Goal: Task Accomplishment & Management: Manage account settings

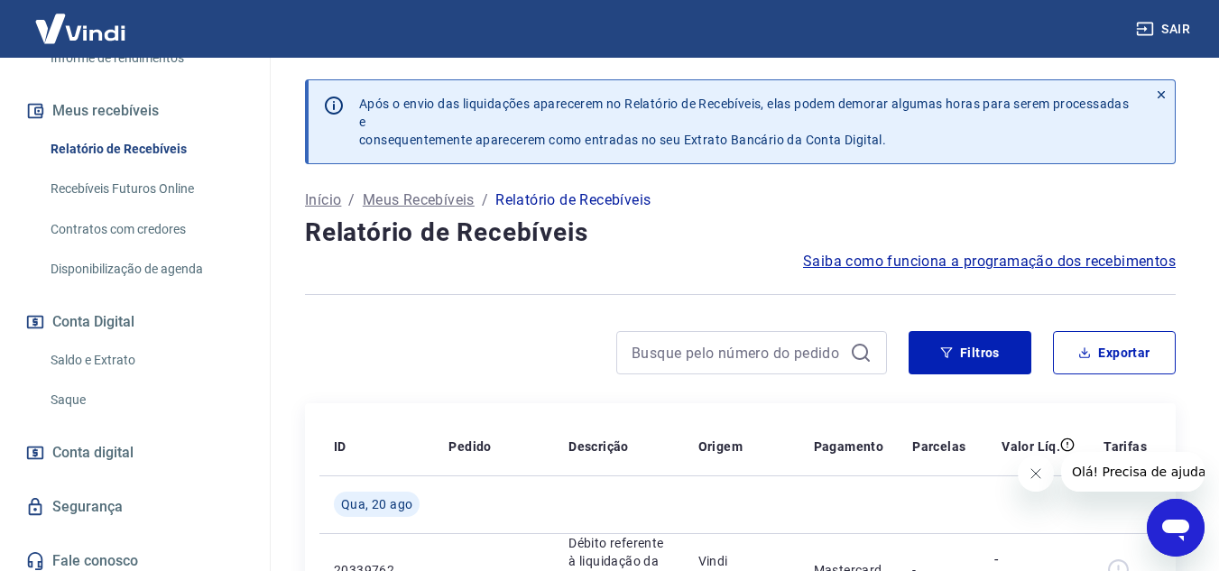
scroll to position [390, 0]
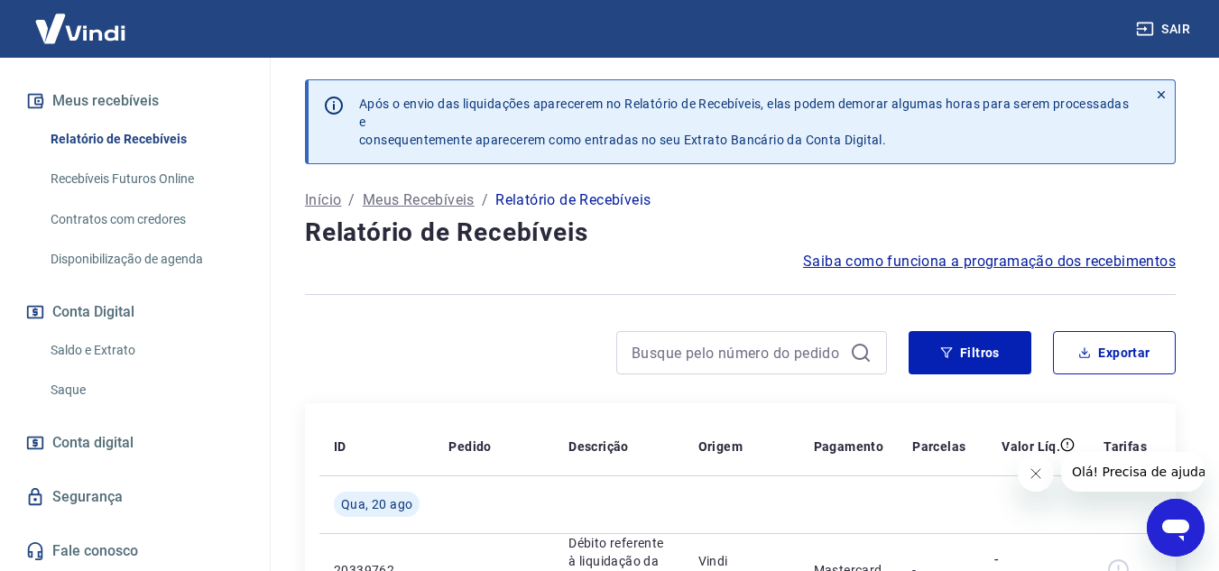
click at [107, 349] on link "Saldo e Extrato" at bounding box center [145, 350] width 205 height 37
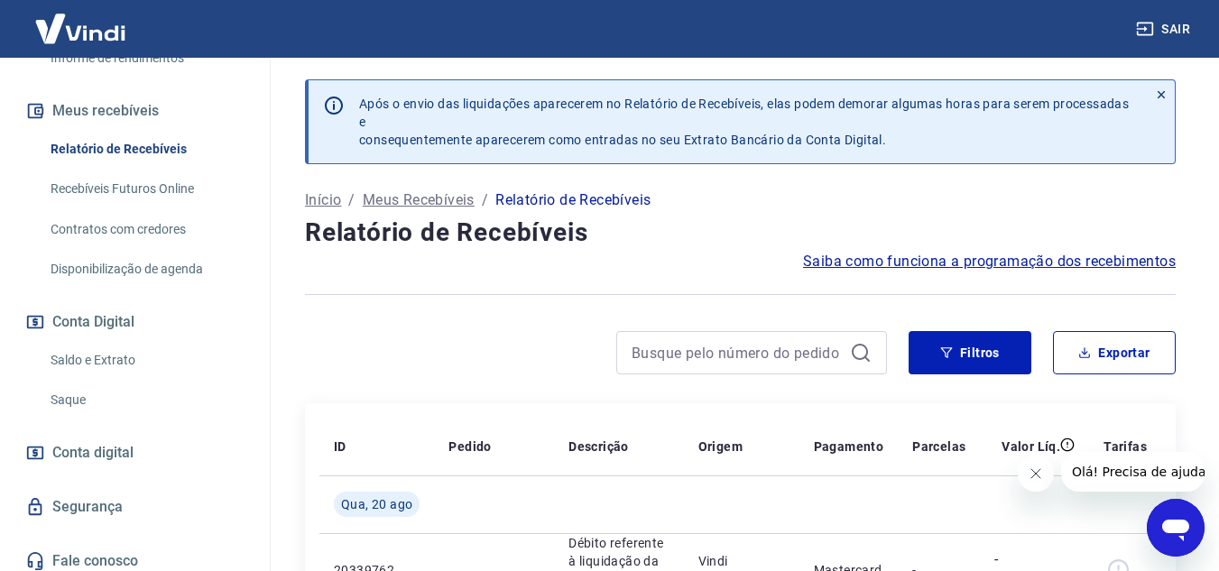
scroll to position [390, 0]
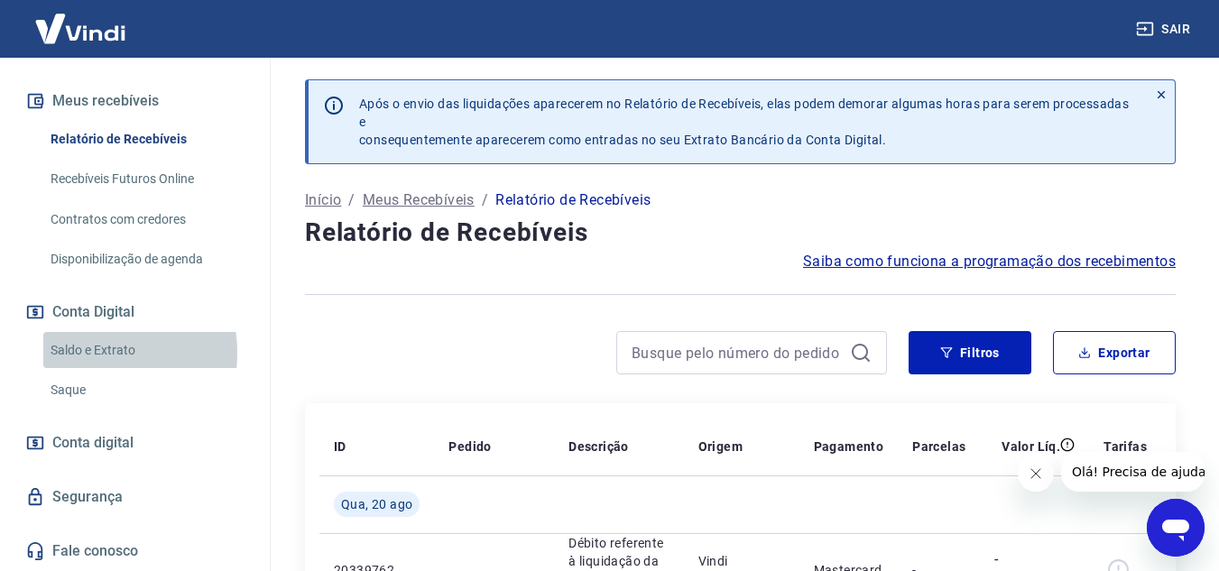
click at [82, 353] on link "Saldo e Extrato" at bounding box center [145, 350] width 205 height 37
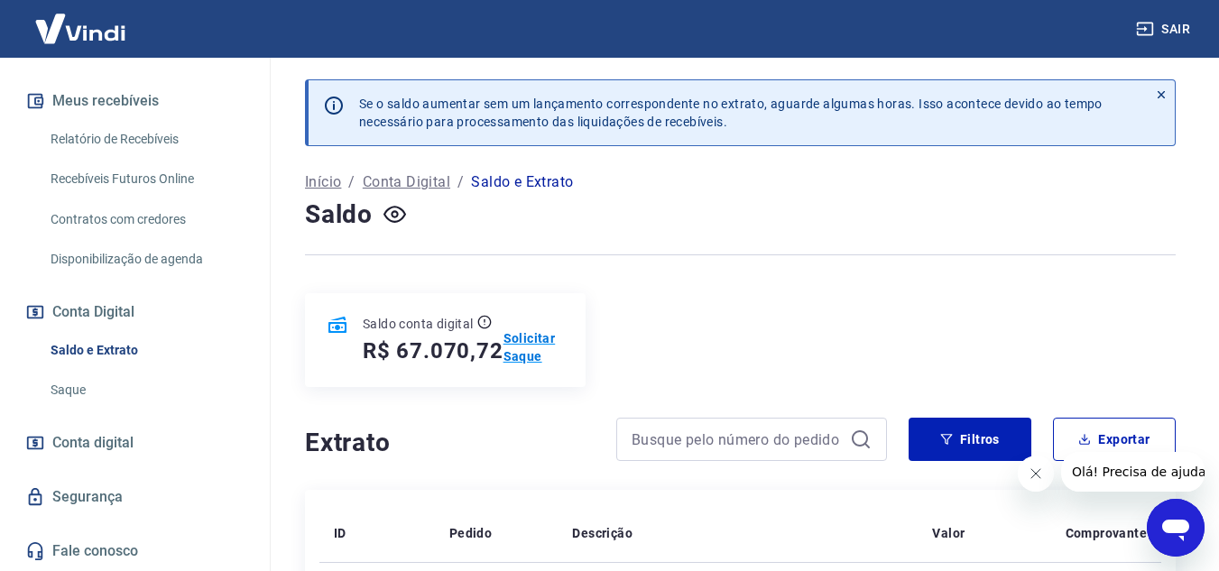
click at [531, 354] on p "Solicitar Saque" at bounding box center [534, 347] width 60 height 36
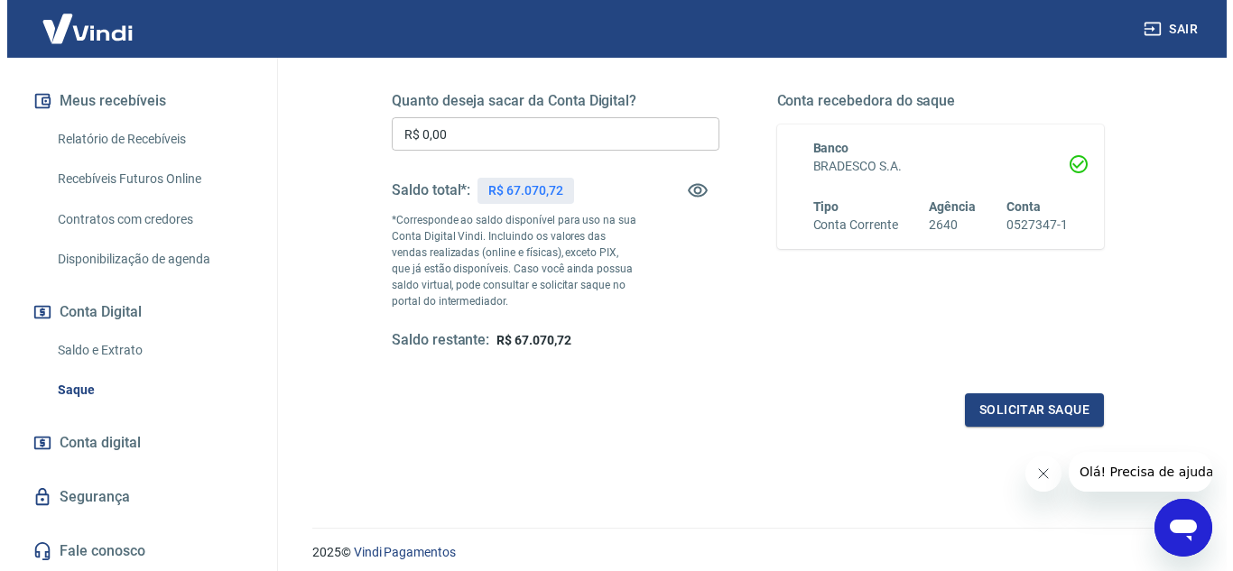
scroll to position [181, 0]
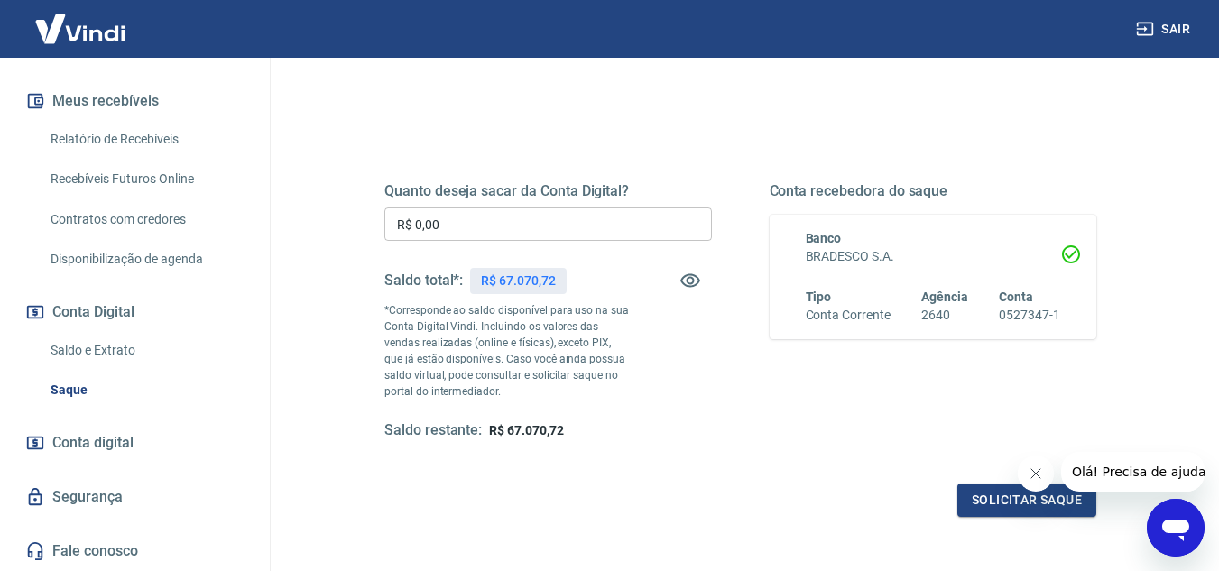
click at [464, 233] on input "R$ 0,00" at bounding box center [549, 224] width 328 height 33
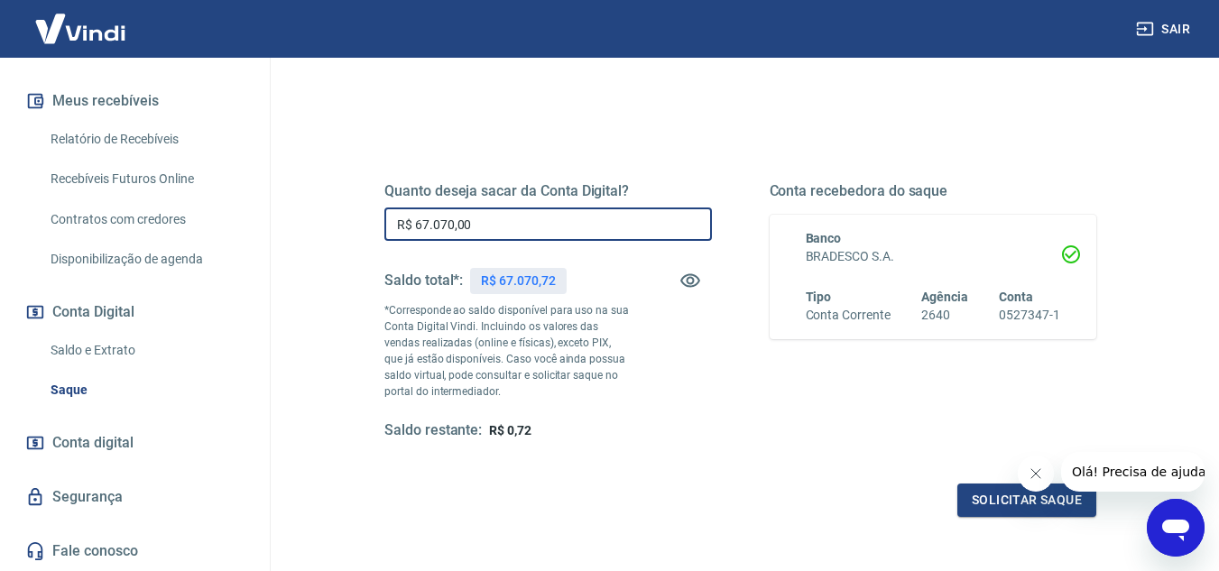
type input "R$ 67.070,00"
click at [1039, 470] on icon "Fechar mensagem da empresa" at bounding box center [1035, 473] width 9 height 9
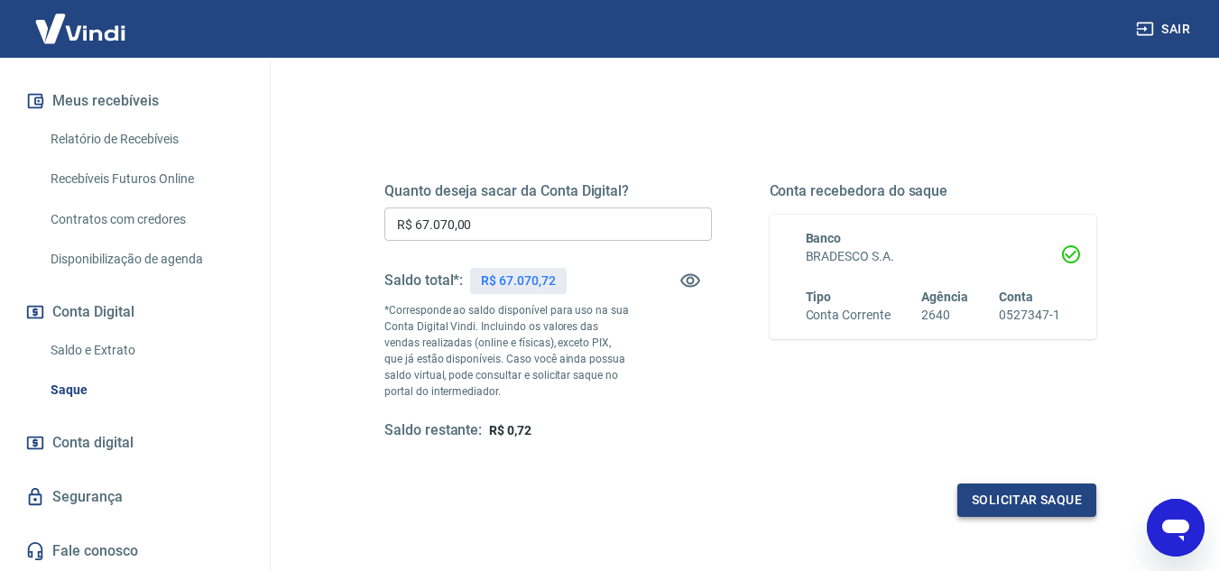
click at [1007, 494] on button "Solicitar saque" at bounding box center [1027, 500] width 139 height 33
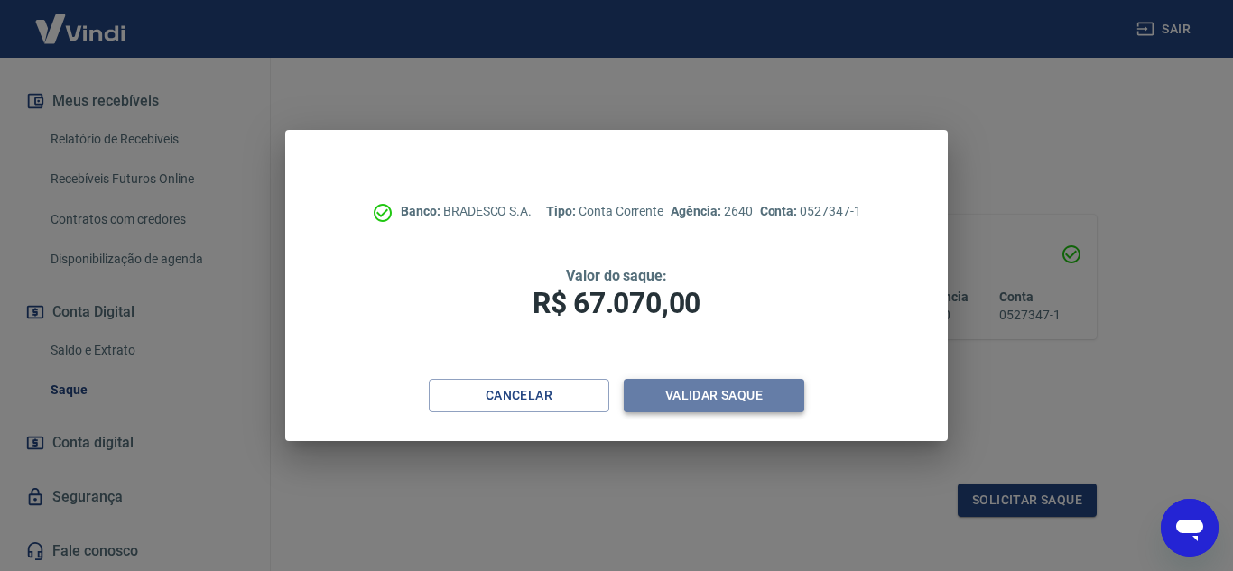
click at [707, 396] on button "Validar saque" at bounding box center [714, 395] width 181 height 33
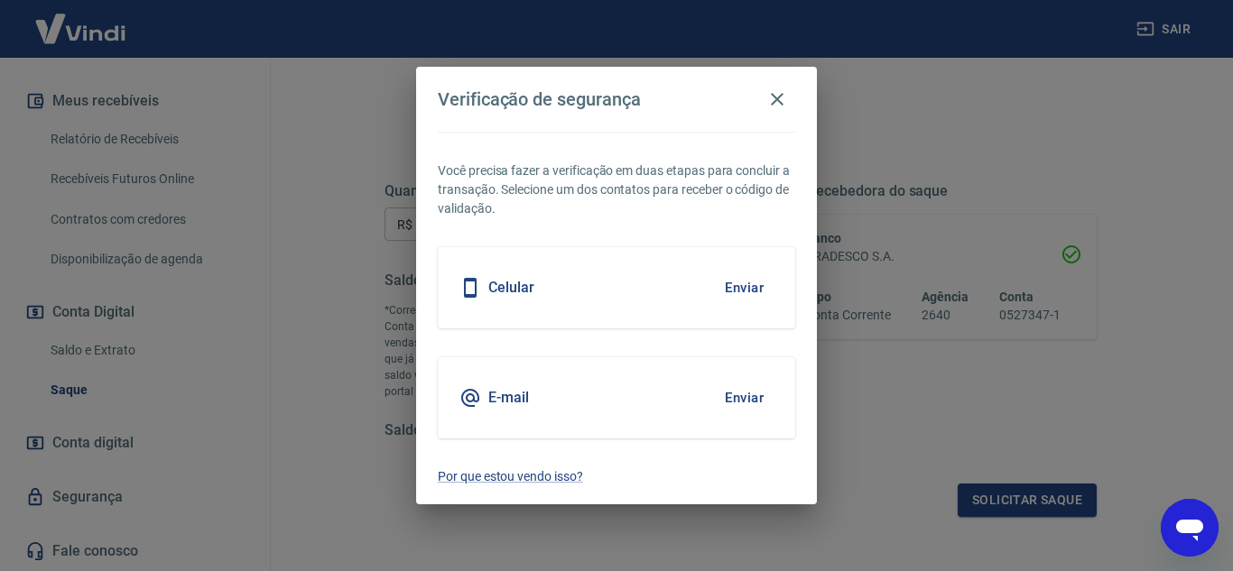
click at [595, 375] on div "E-mail Enviar" at bounding box center [616, 397] width 357 height 81
click at [735, 394] on button "Enviar" at bounding box center [744, 398] width 59 height 38
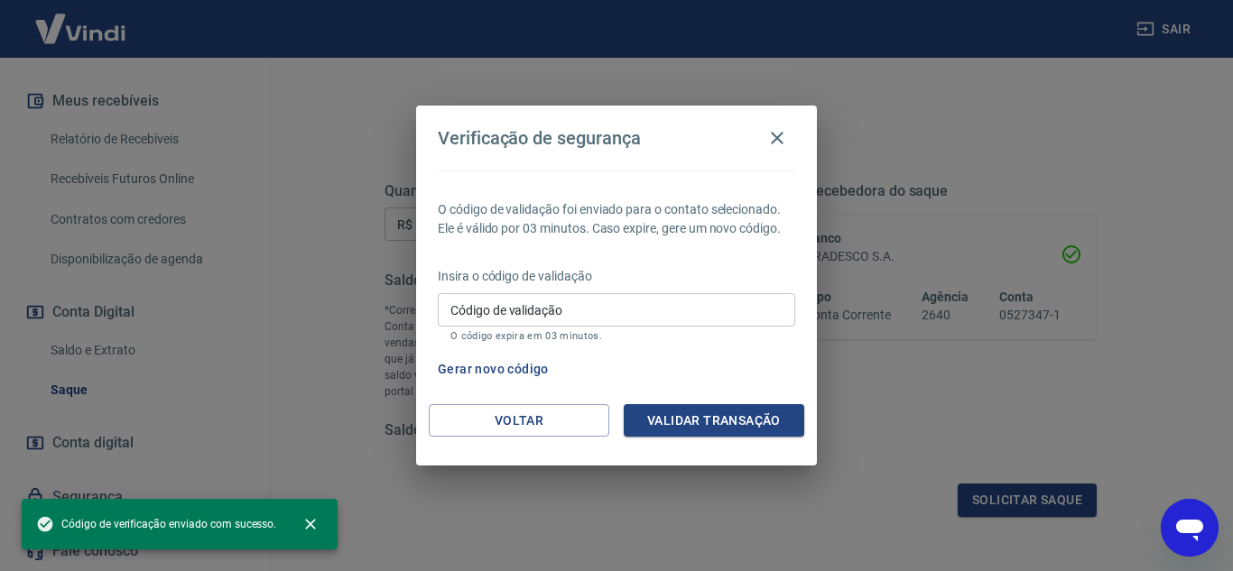
click at [531, 308] on input "Código de validação" at bounding box center [616, 309] width 357 height 33
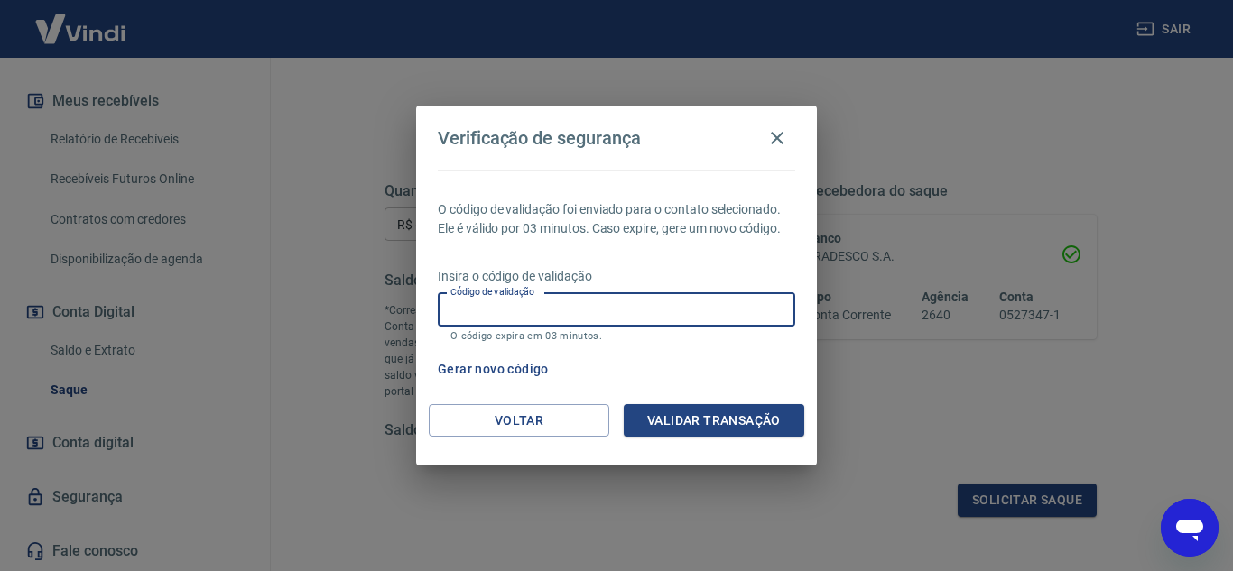
paste input "375306"
type input "375306"
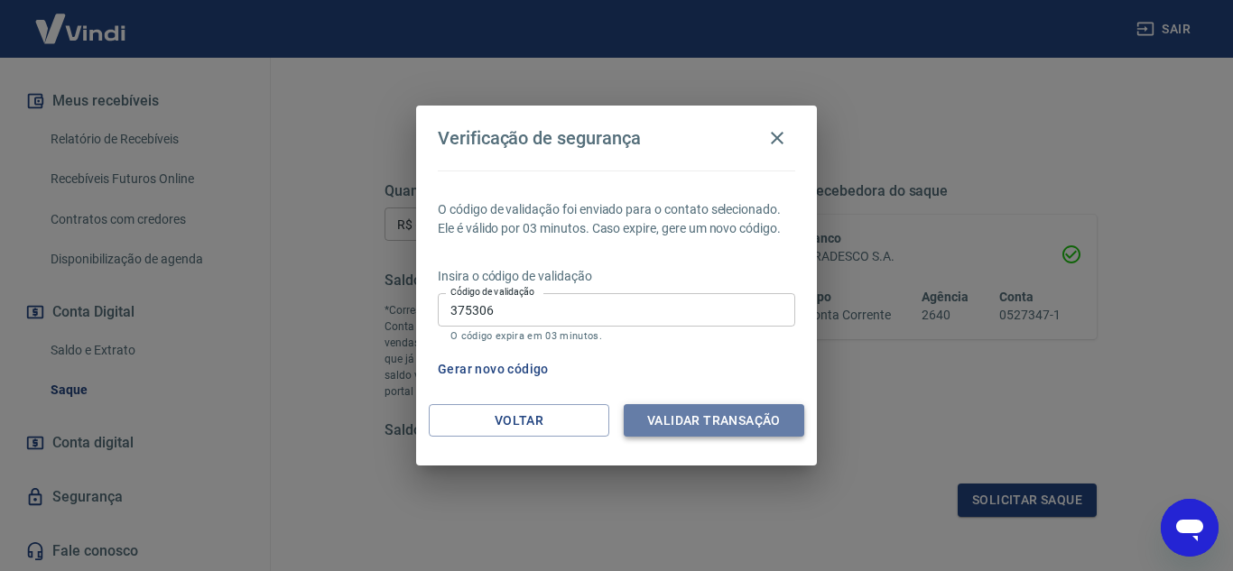
click at [700, 419] on button "Validar transação" at bounding box center [714, 420] width 181 height 33
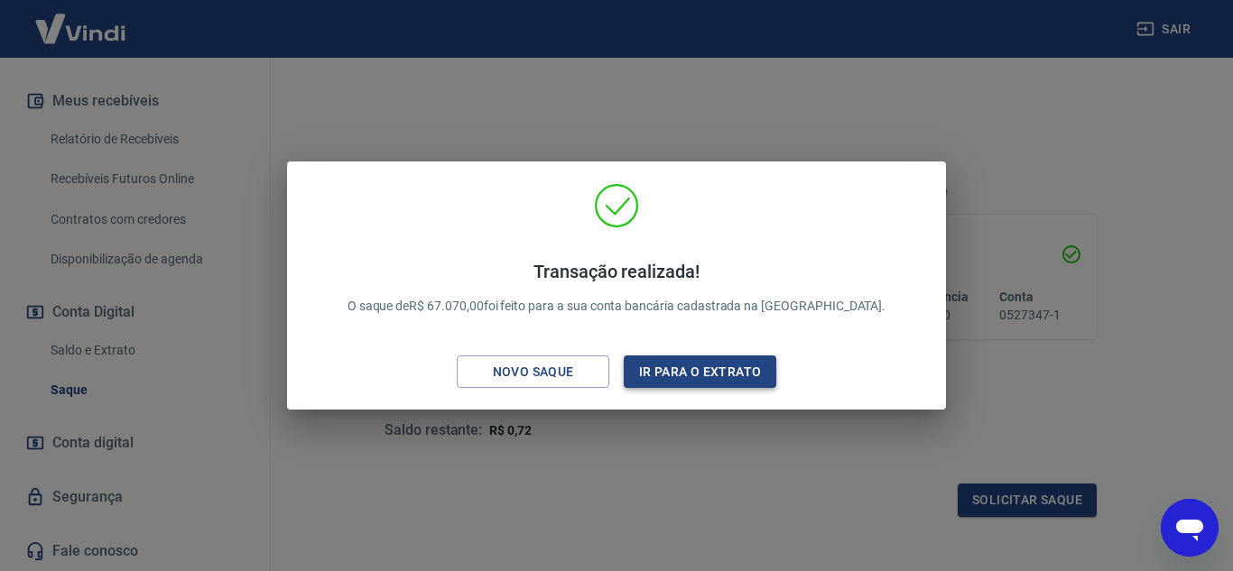
click at [683, 374] on button "Ir para o extrato" at bounding box center [700, 372] width 153 height 33
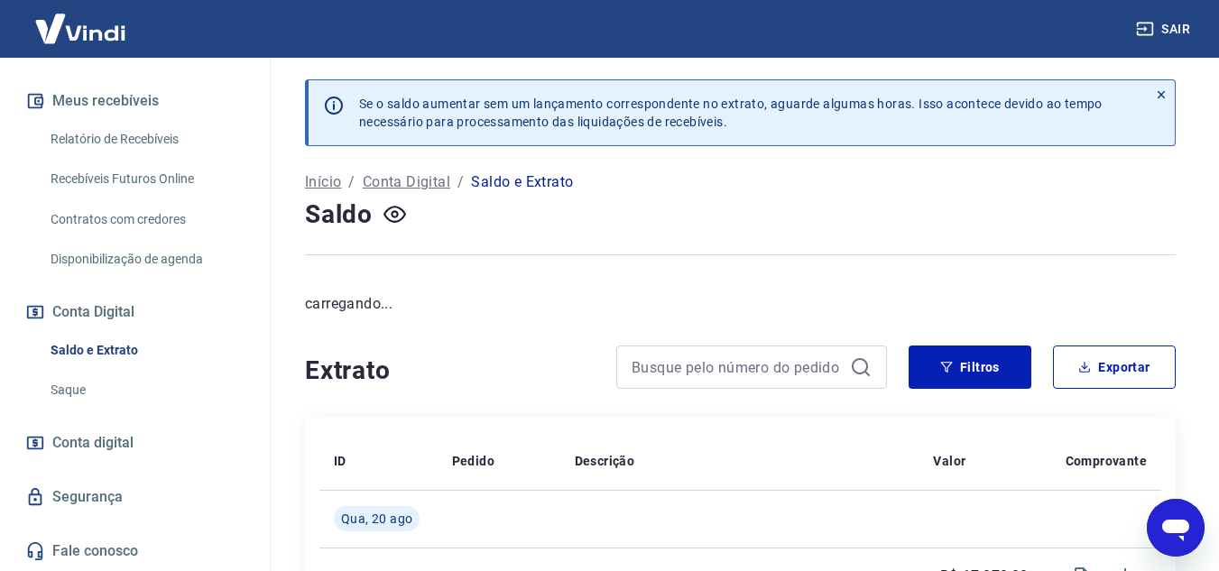
click at [1158, 17] on button "Sair" at bounding box center [1165, 29] width 65 height 33
